Goal: Information Seeking & Learning: Learn about a topic

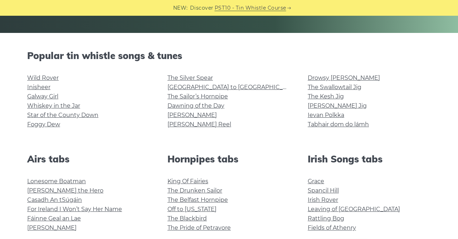
scroll to position [156, 0]
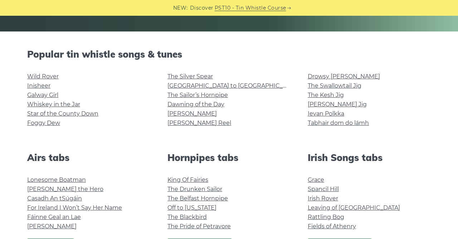
click at [39, 75] on link "Wild Rover" at bounding box center [42, 76] width 31 height 7
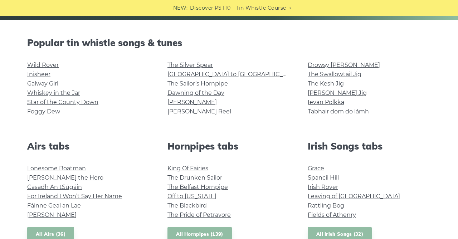
scroll to position [179, 0]
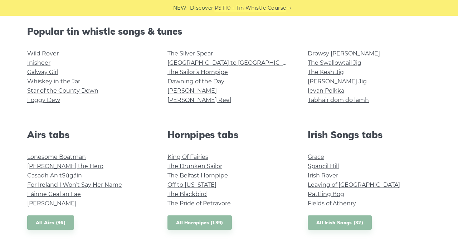
click at [41, 64] on link "Inisheer" at bounding box center [38, 62] width 23 height 7
click at [51, 71] on link "Galway Girl" at bounding box center [42, 72] width 31 height 7
click at [68, 80] on link "Whiskey in the Jar" at bounding box center [53, 81] width 53 height 7
click at [88, 90] on link "Star of the County Down" at bounding box center [62, 90] width 71 height 7
click at [43, 100] on link "Foggy Dew" at bounding box center [43, 100] width 33 height 7
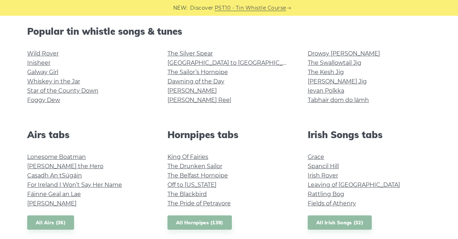
click at [327, 72] on link "The Kesh Jig" at bounding box center [325, 72] width 36 height 7
click at [173, 50] on link "The Silver Spear" at bounding box center [189, 53] width 45 height 7
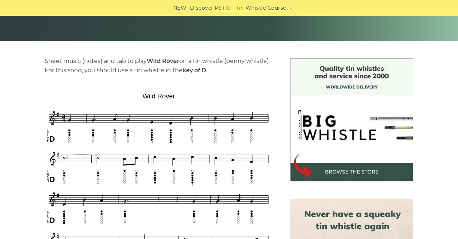
scroll to position [142, 0]
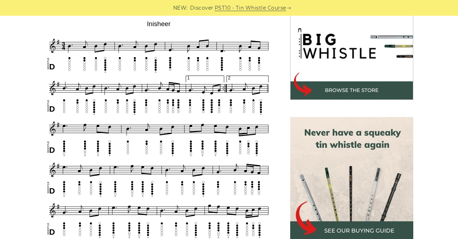
scroll to position [224, 0]
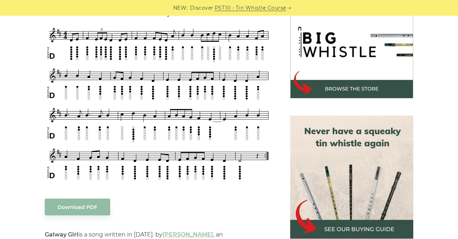
scroll to position [230, 0]
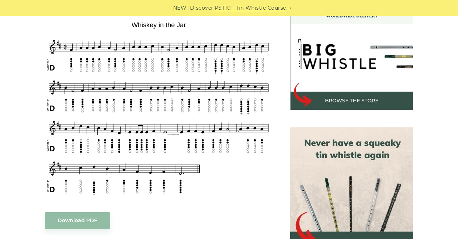
scroll to position [217, 0]
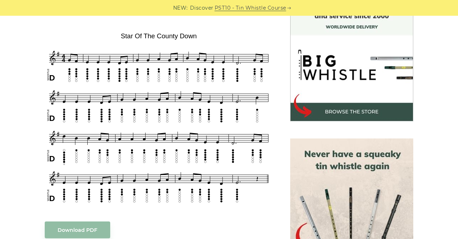
scroll to position [227, 0]
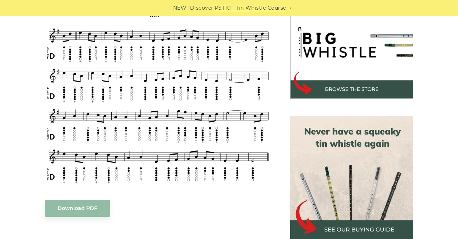
scroll to position [235, 0]
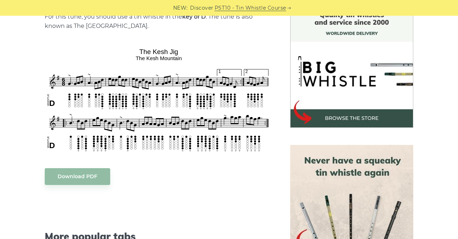
scroll to position [204, 0]
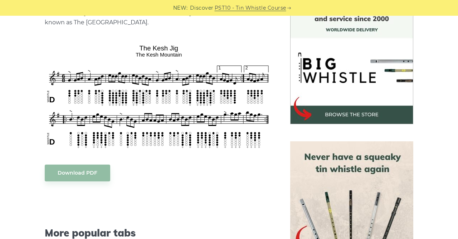
click at [226, 178] on div "Download PDF" at bounding box center [159, 172] width 228 height 17
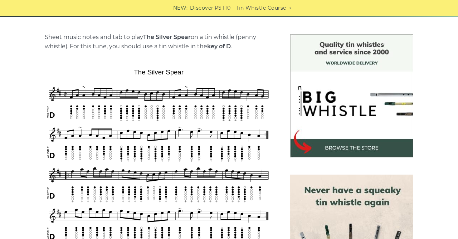
scroll to position [171, 0]
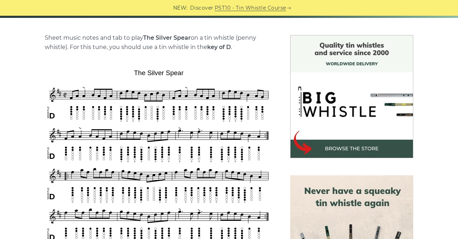
scroll to position [169, 0]
